Goal: Navigation & Orientation: Go to known website

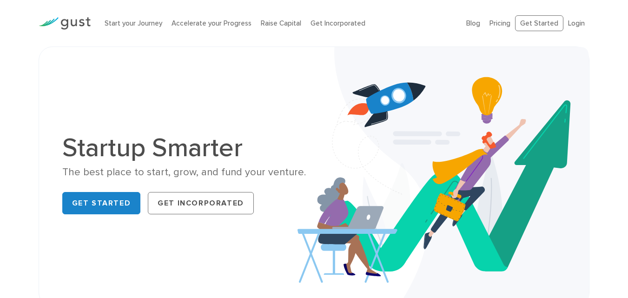
click at [270, 46] on div "Start your Journey Accelerate your Progress Raise Capital Get Incorporated Blog…" at bounding box center [314, 23] width 565 height 46
click at [537, 26] on link "Get Started" at bounding box center [539, 23] width 48 height 16
click at [579, 23] on link "Login" at bounding box center [576, 23] width 17 height 8
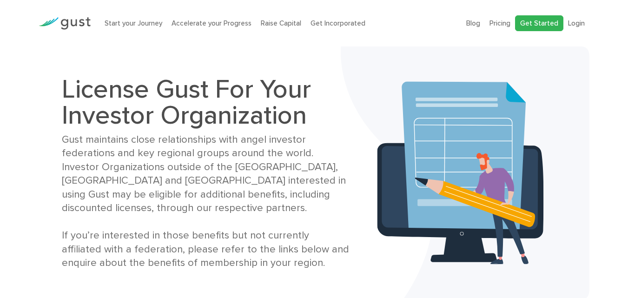
click at [536, 20] on link "Get Started" at bounding box center [539, 23] width 48 height 16
